Goal: Transaction & Acquisition: Purchase product/service

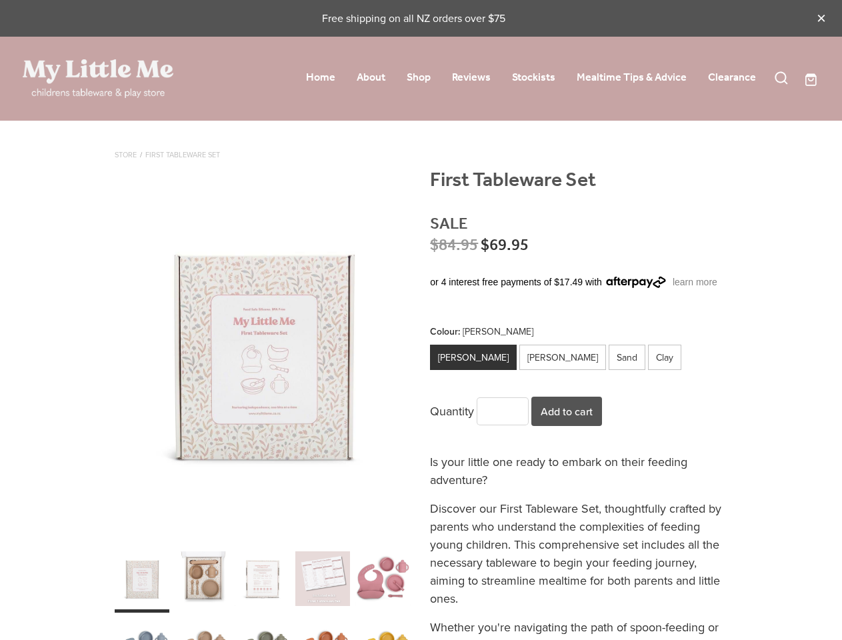
click at [821, 18] on span at bounding box center [821, 18] width 11 height 11
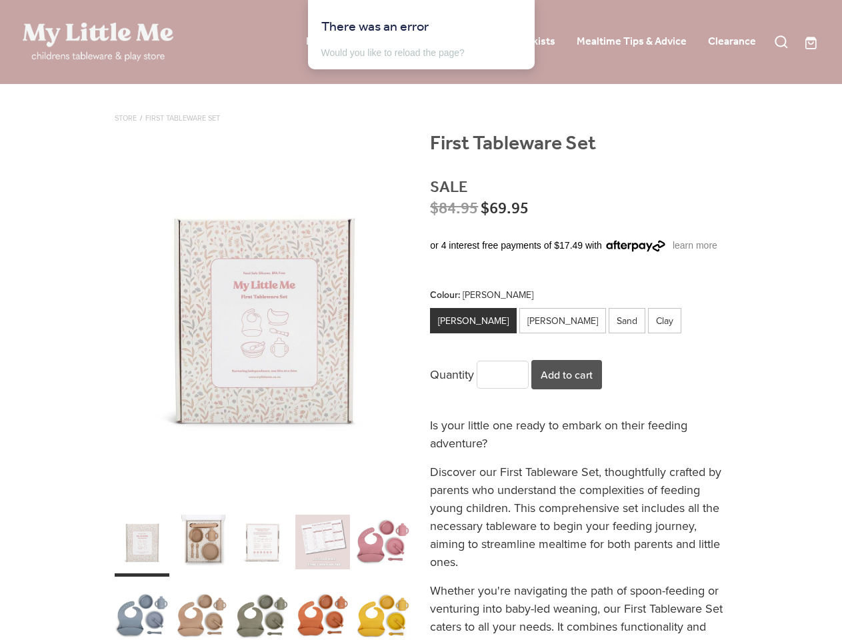
click at [781, 78] on div "Home About Shop Reviews Shop" at bounding box center [420, 42] width 817 height 84
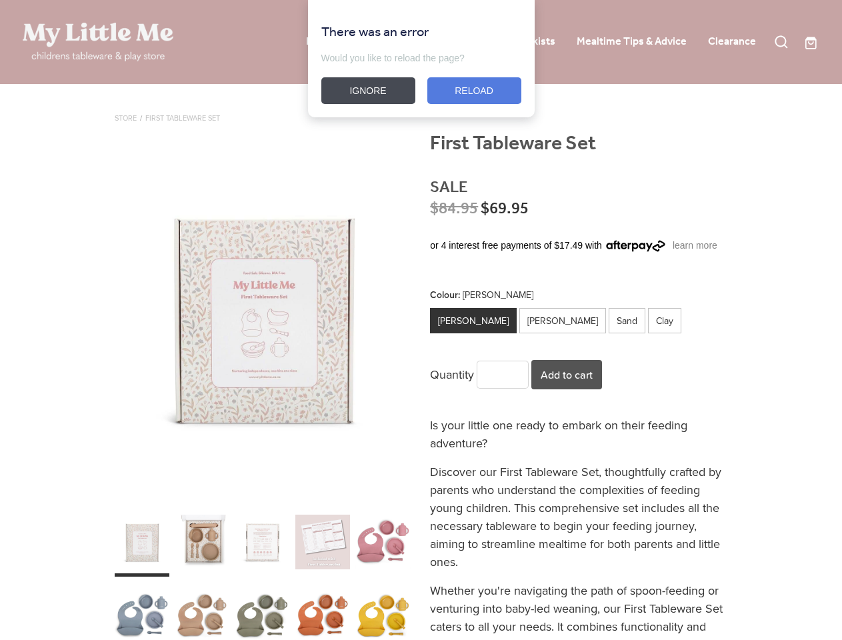
click at [263, 353] on div "carousel" at bounding box center [263, 317] width 296 height 370
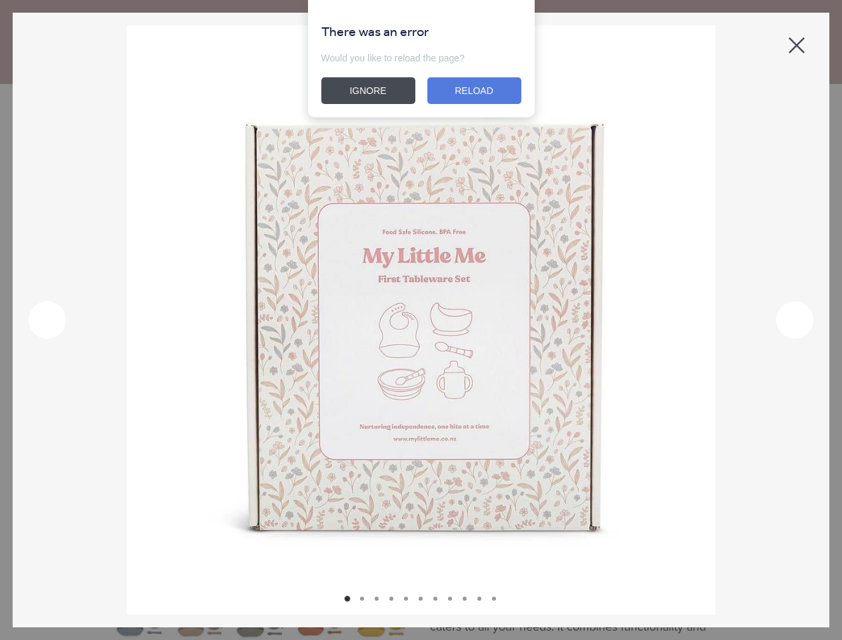
click at [263, 353] on img at bounding box center [421, 319] width 589 height 589
click at [263, 592] on img at bounding box center [421, 319] width 589 height 589
click at [421, 599] on div at bounding box center [421, 599] width 4 height 4
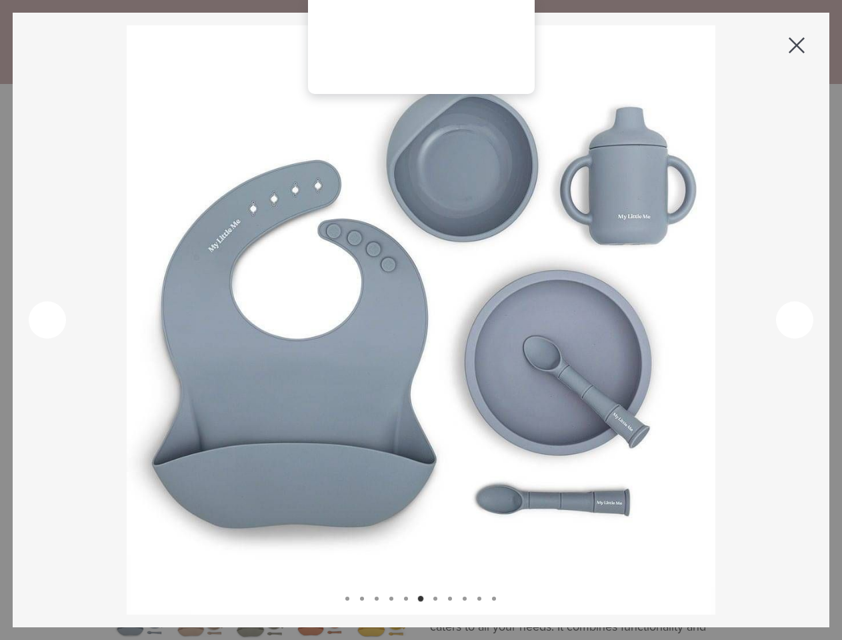
click at [47, 320] on rs-icon at bounding box center [47, 319] width 37 height 37
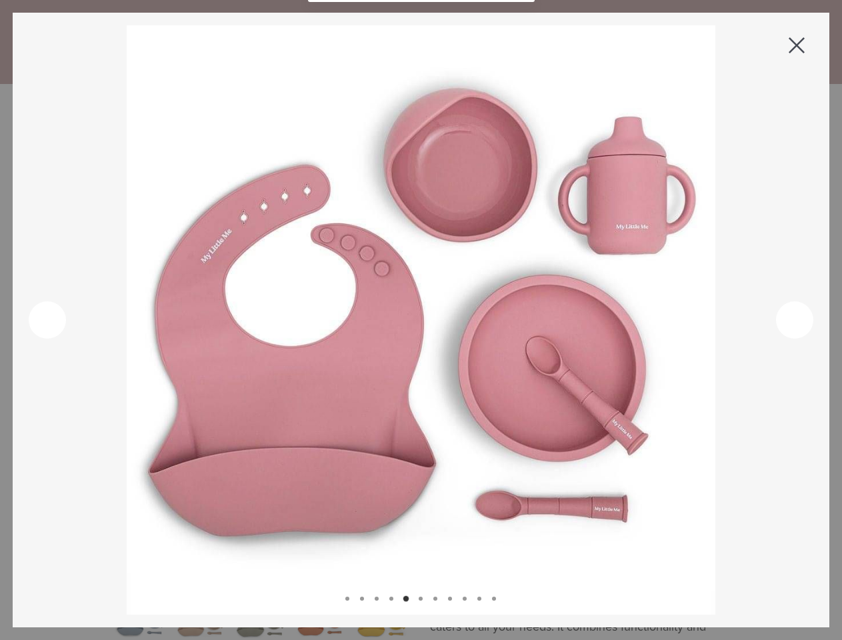
click at [795, 320] on rs-icon at bounding box center [794, 319] width 37 height 37
